Goal: Communication & Community: Share content

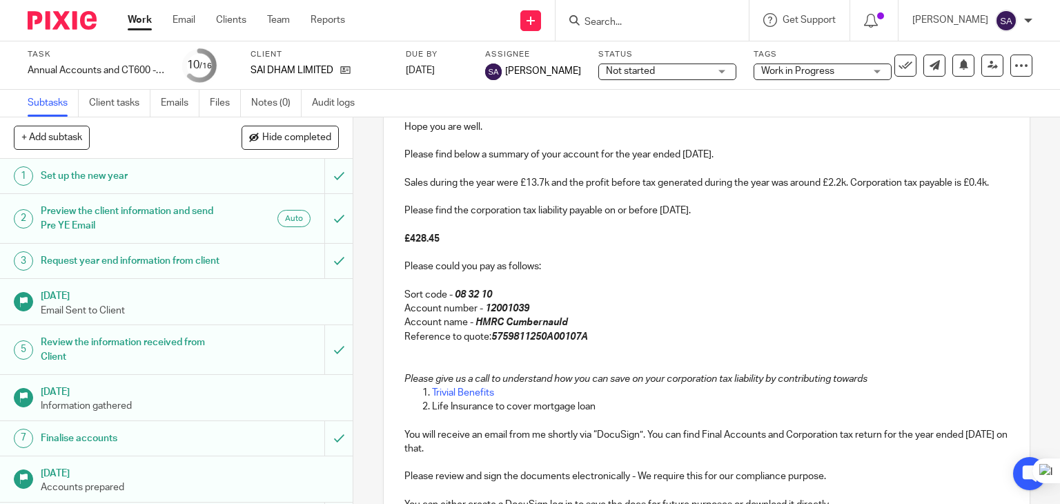
scroll to position [276, 0]
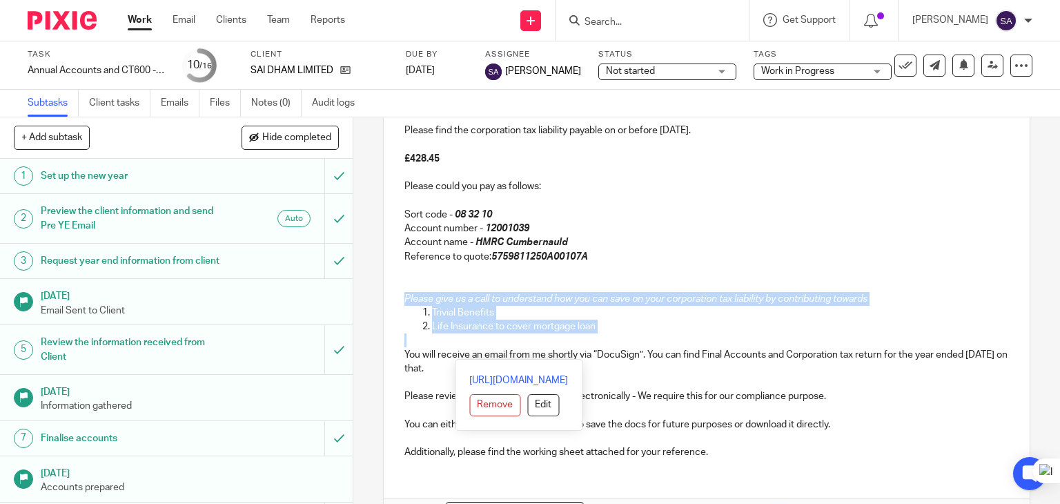
drag, startPoint x: 597, startPoint y: 348, endPoint x: 397, endPoint y: 335, distance: 200.5
click at [391, 311] on div "Hi [PERSON_NAME], Hope you are well. Please find below a summary of your accoun…" at bounding box center [707, 234] width 646 height 472
click at [397, 335] on div "Hi [PERSON_NAME], Hope you are well. Please find below a summary of your accoun…" at bounding box center [707, 234] width 646 height 472
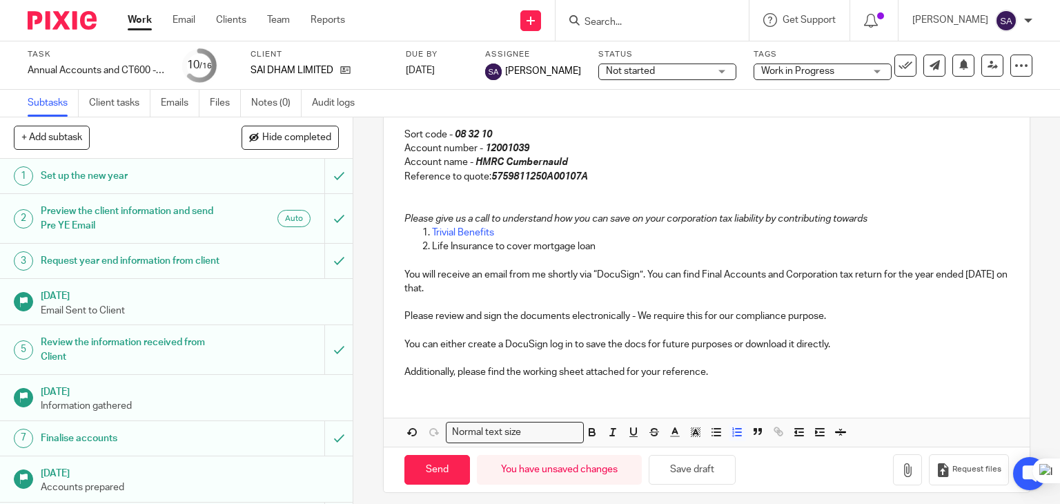
scroll to position [378, 0]
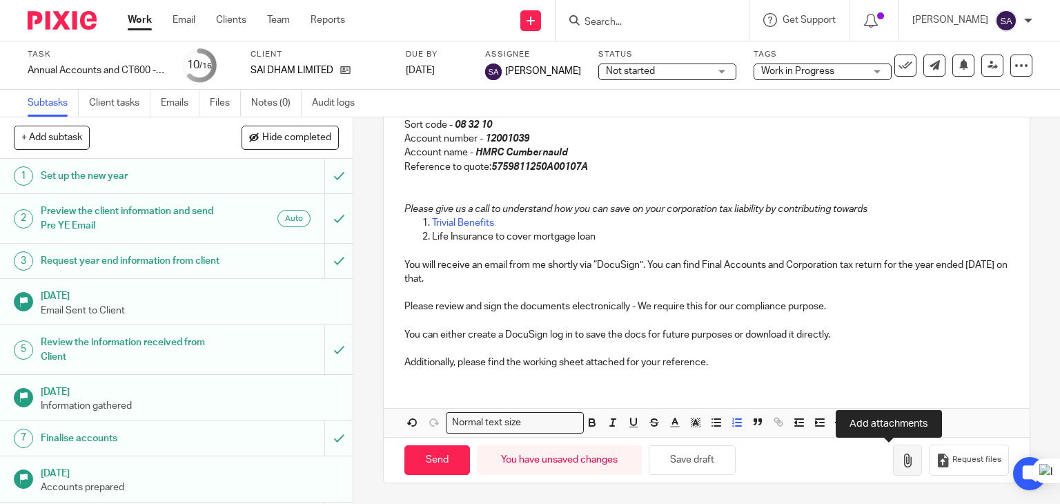
click at [893, 471] on button "button" at bounding box center [907, 459] width 29 height 31
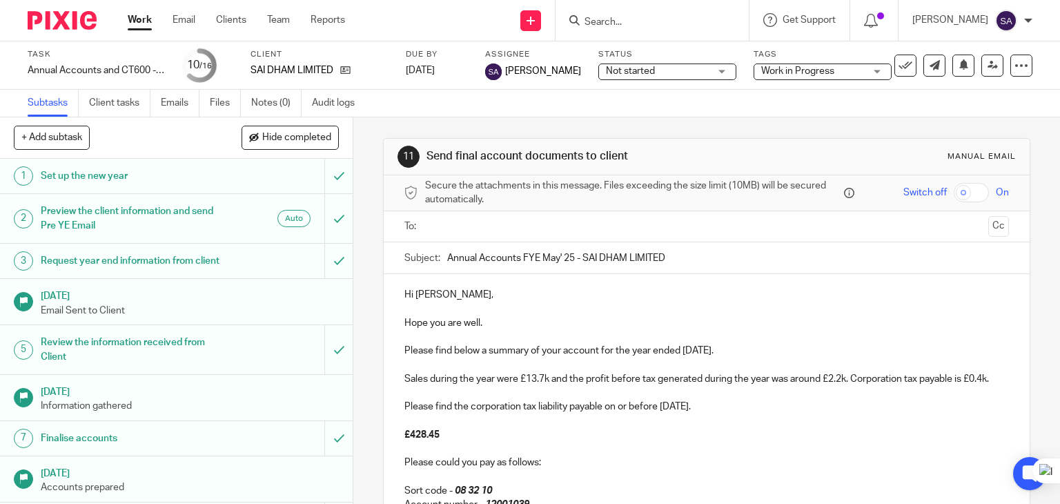
scroll to position [0, 0]
click at [466, 226] on input "text" at bounding box center [706, 227] width 553 height 16
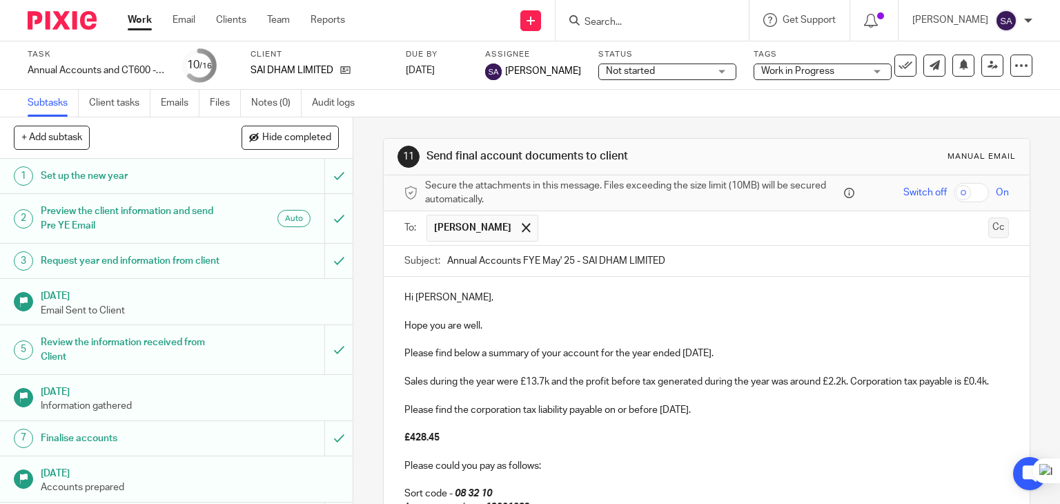
click at [988, 219] on button "Cc" at bounding box center [998, 227] width 21 height 21
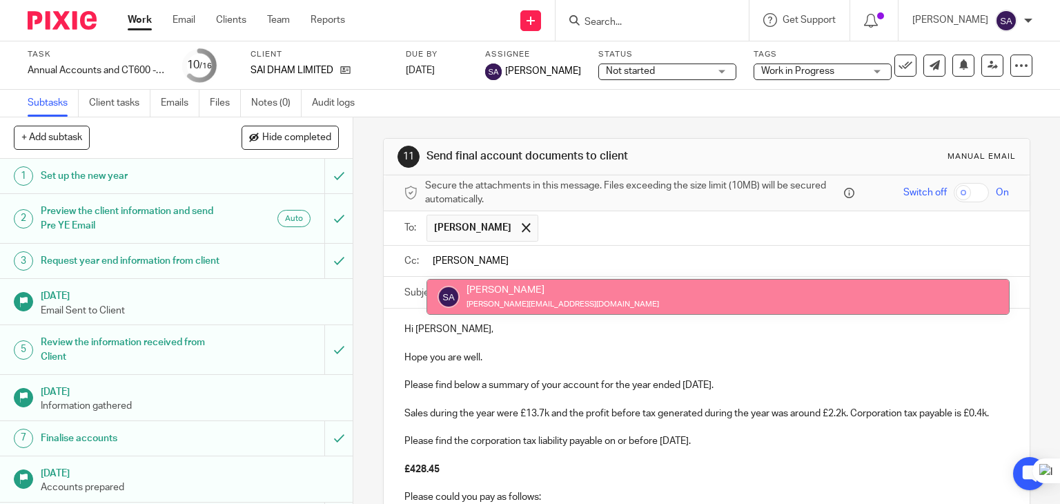
type input "[PERSON_NAME]"
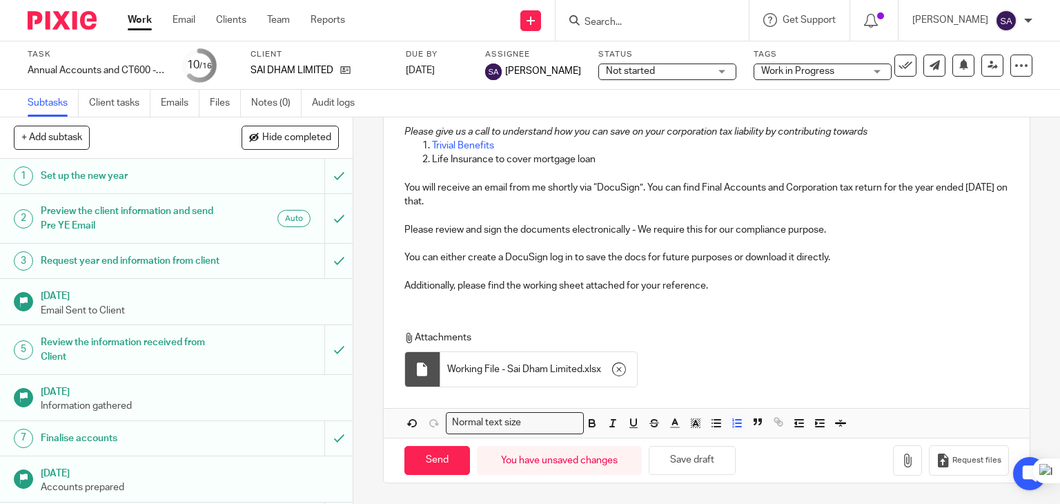
scroll to position [492, 0]
click at [456, 462] on input "Send" at bounding box center [437, 461] width 66 height 30
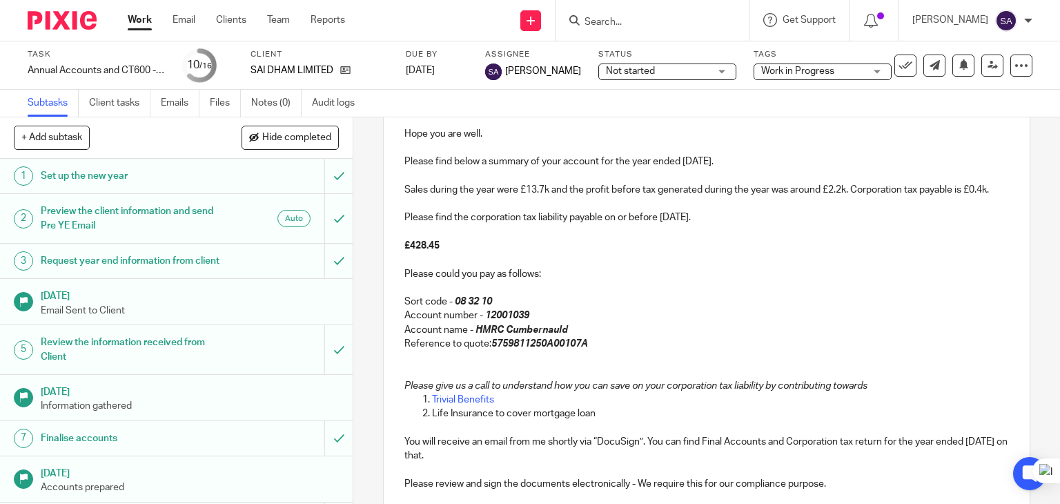
scroll to position [147, 0]
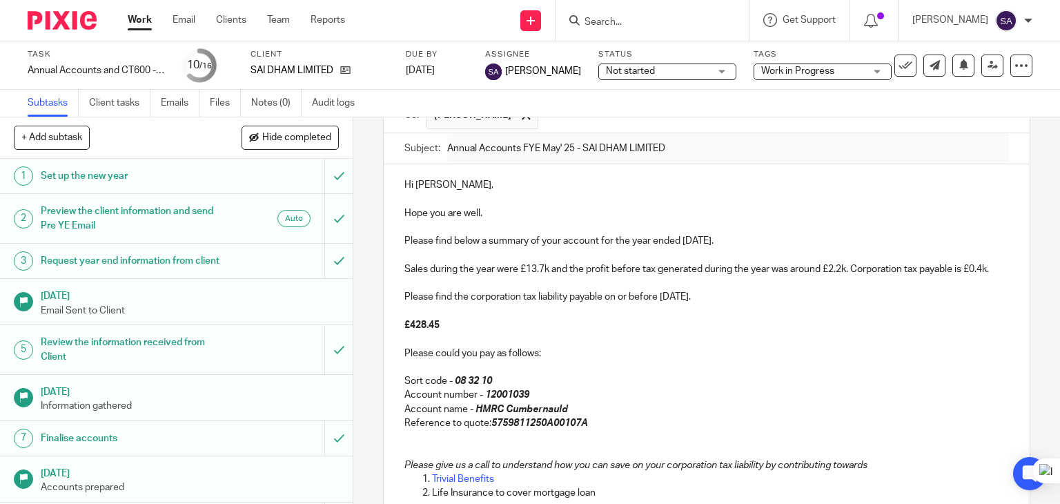
type input "Sent"
click at [762, 68] on span "Work in Progress" at bounding box center [797, 71] width 73 height 10
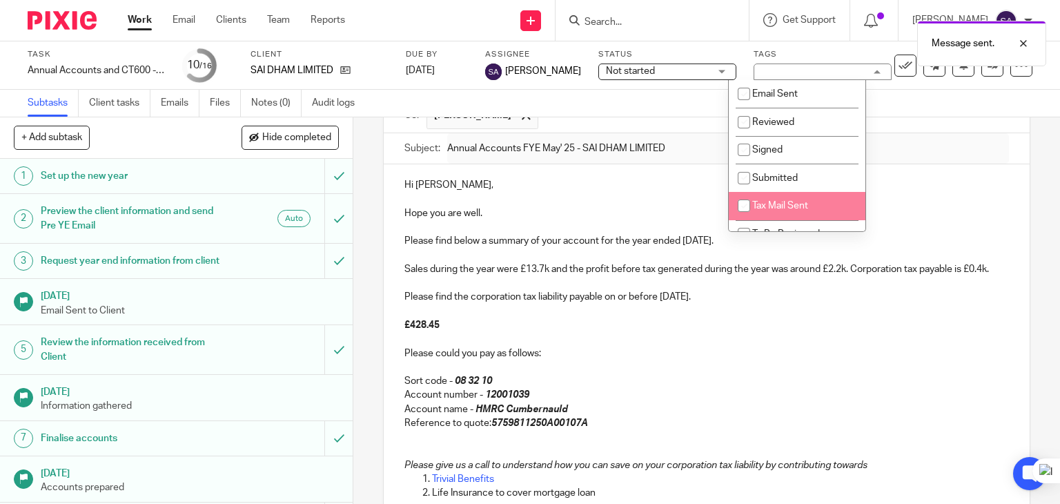
click at [787, 201] on li "Tax Mail Sent" at bounding box center [796, 206] width 137 height 28
checkbox input "true"
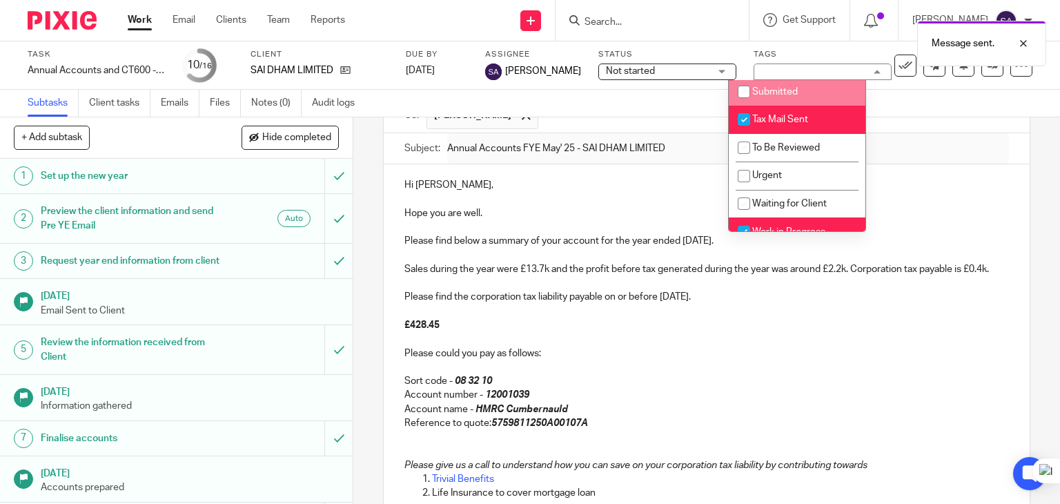
scroll to position [131, 0]
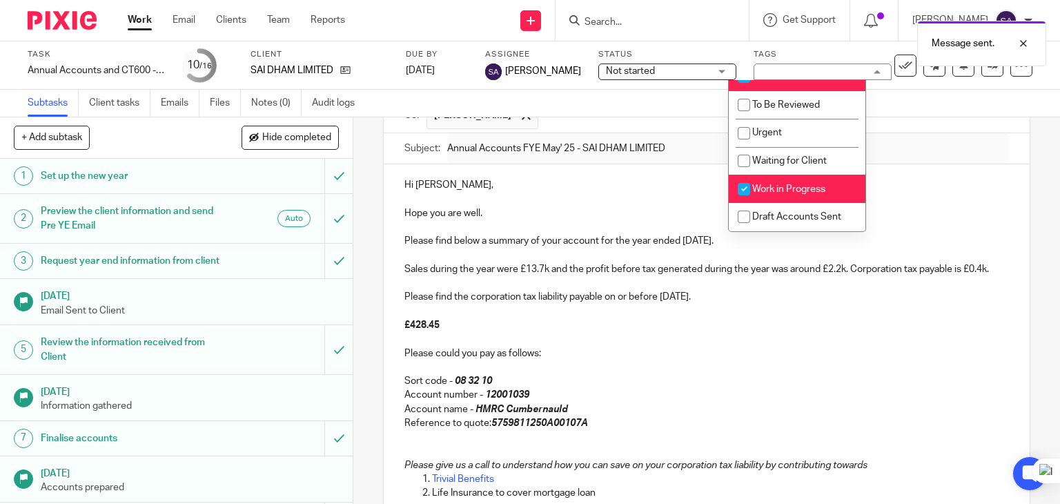
click at [793, 182] on li "Work in Progress" at bounding box center [796, 189] width 137 height 28
checkbox input "false"
click at [991, 188] on div "Hi [PERSON_NAME], Hope you are well. Please find below a summary of your accoun…" at bounding box center [707, 400] width 646 height 472
